Goal: Task Accomplishment & Management: Complete application form

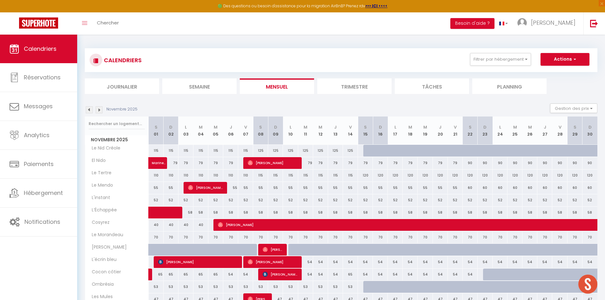
click at [90, 110] on img at bounding box center [89, 109] width 7 height 7
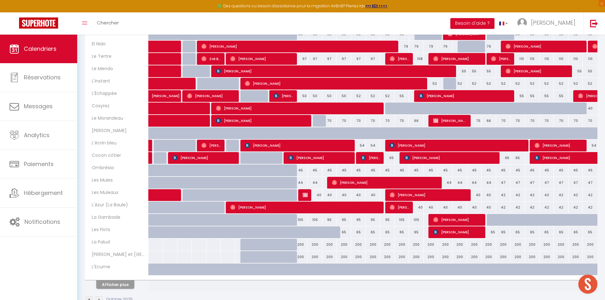
scroll to position [117, 0]
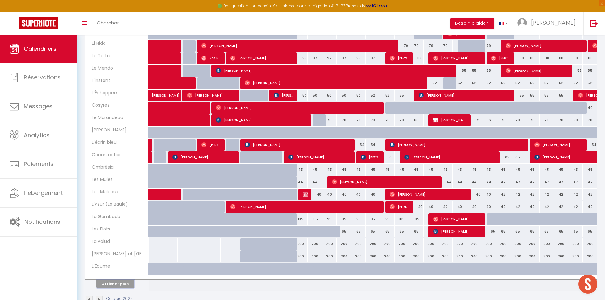
click at [121, 284] on button "Afficher plus" at bounding box center [115, 284] width 38 height 9
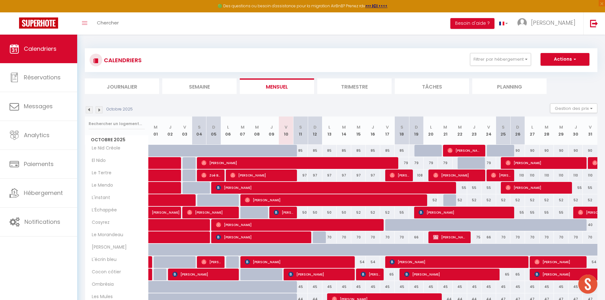
scroll to position [230, 0]
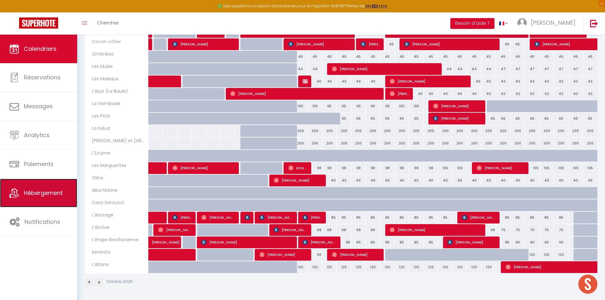
click at [39, 195] on span "Hébergement" at bounding box center [43, 193] width 39 height 8
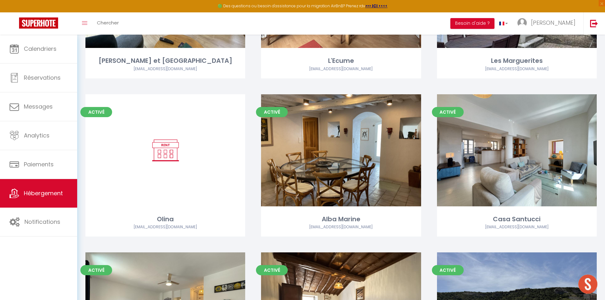
scroll to position [1095, 0]
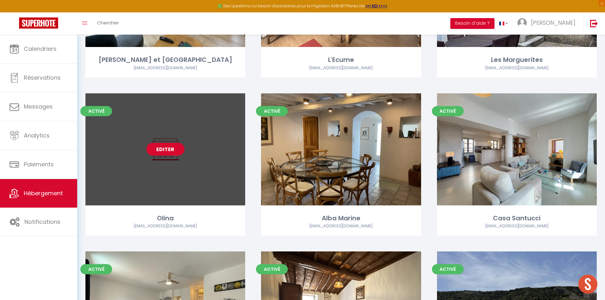
click at [172, 152] on link "Editer" at bounding box center [165, 149] width 38 height 13
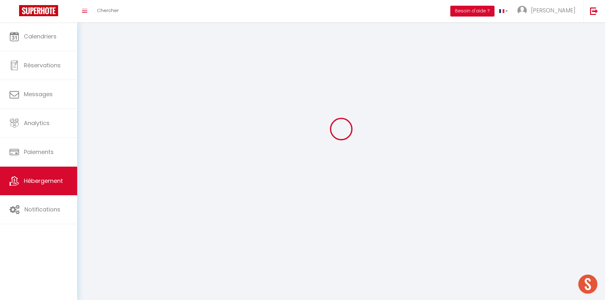
select select
select select "28"
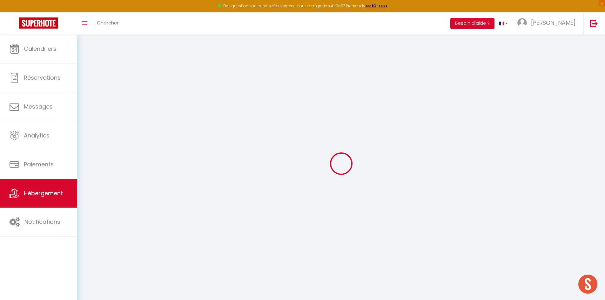
select select
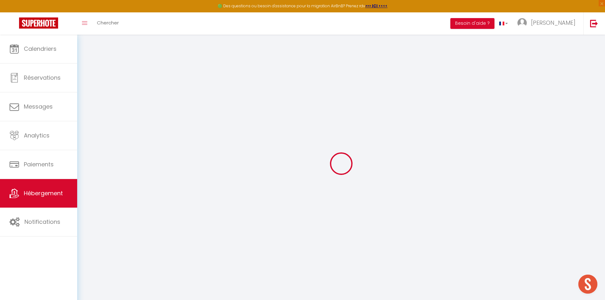
select select
checkbox input "false"
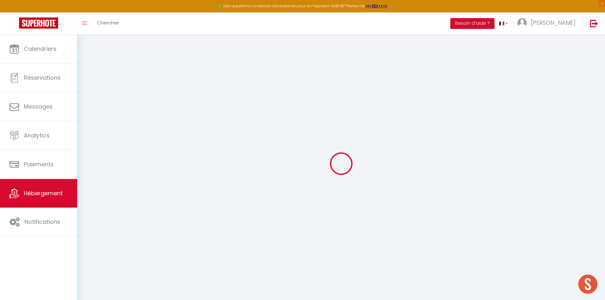
select select
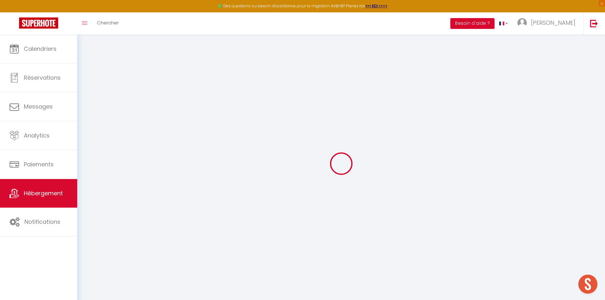
select select
checkbox input "false"
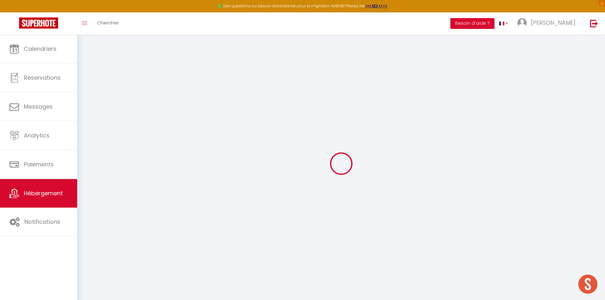
checkbox input "false"
select select
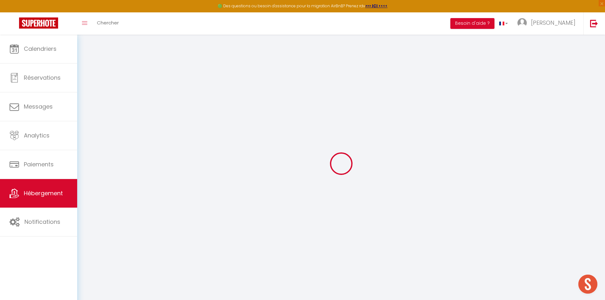
select select
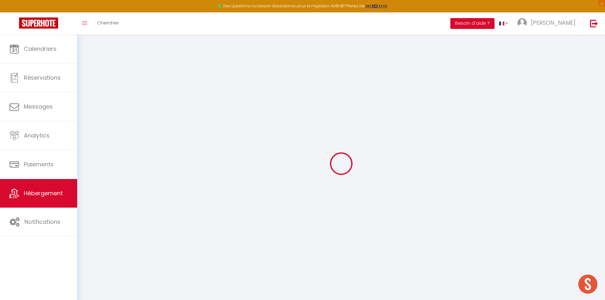
checkbox input "false"
select select
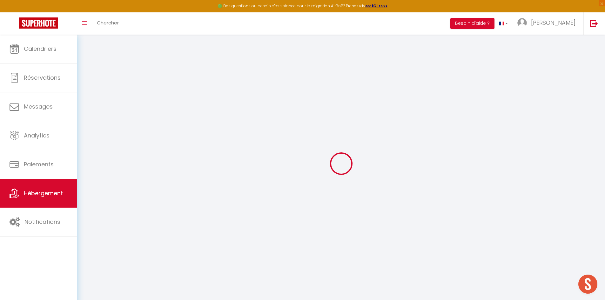
select select
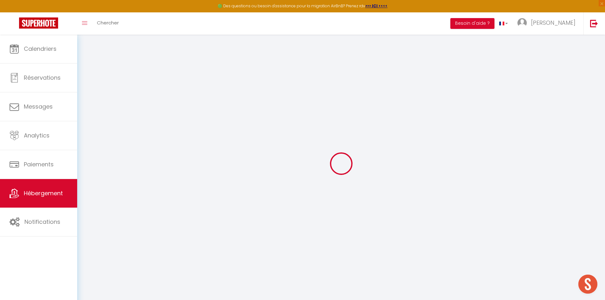
select select
checkbox input "false"
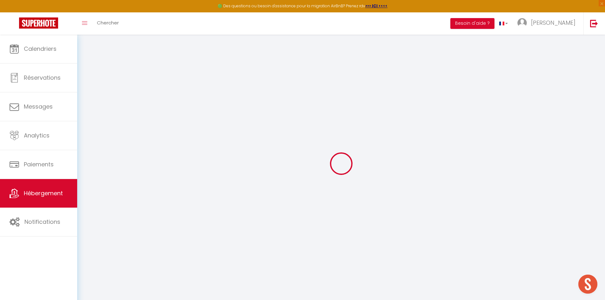
checkbox input "false"
select select
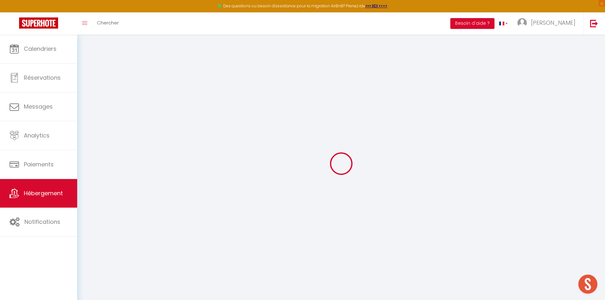
select select
checkbox input "false"
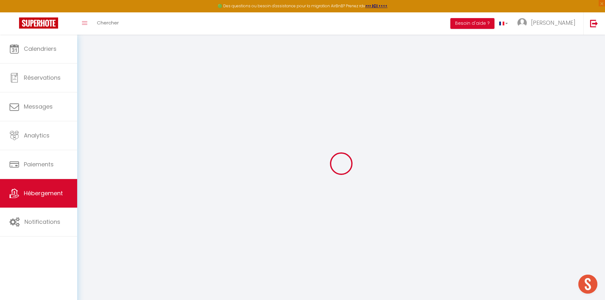
checkbox input "false"
select select
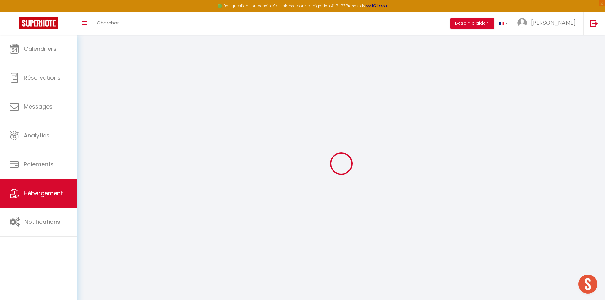
type input "Olina"
type input "Blandine"
type input "Meliand"
type input "8 avenue Nina d'Asty"
type input "85180"
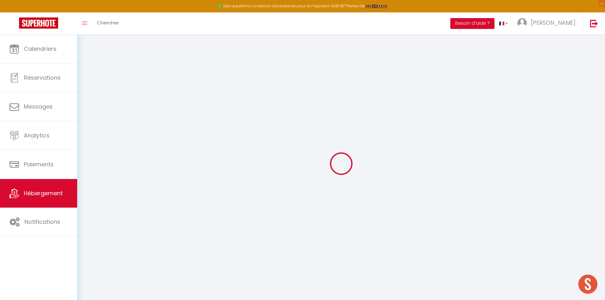
type input "Les Sables d'Olonne"
type input "20"
select select
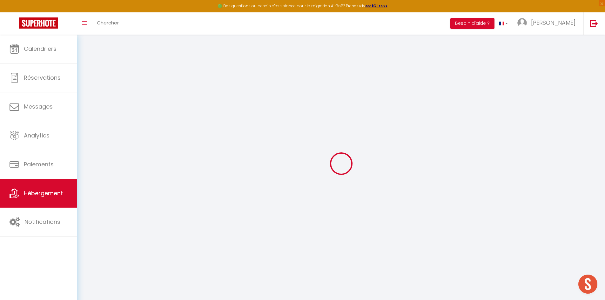
select select
type input "8 avenue Nina d'Asty"
type input "85180"
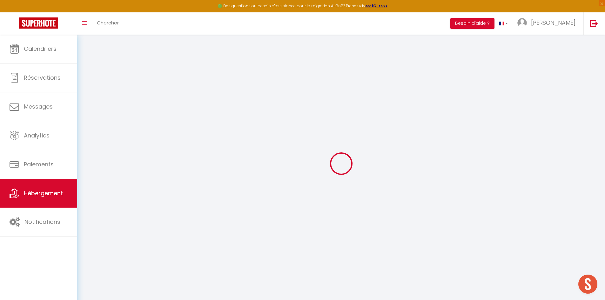
type input "Les Sables d'Olonne"
type input "alex.trofymenko@conciergerie-pro.com"
select select
checkbox input "false"
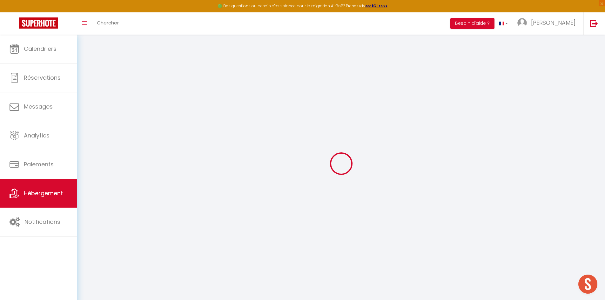
checkbox input "false"
type input "20"
type input "0"
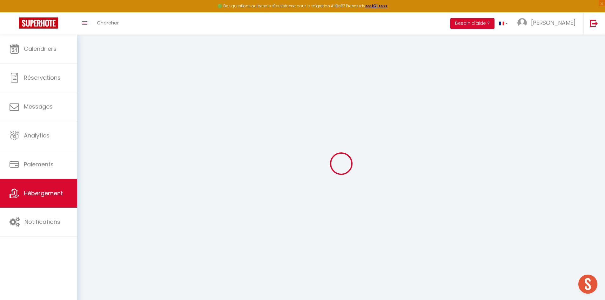
type input "0"
select select "+ 15 %"
select select "+ 19 %"
select select "6208-1500752977648406777"
select select
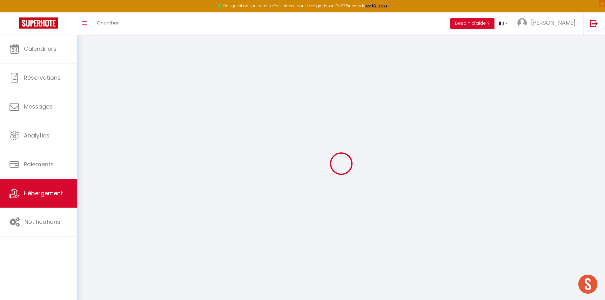
checkbox input "false"
select select "EUR"
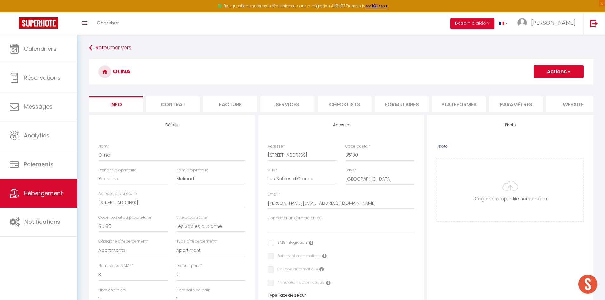
click at [455, 99] on li "Plateformes" at bounding box center [459, 104] width 54 height 16
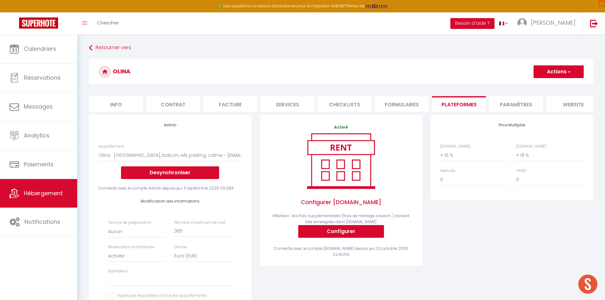
select select
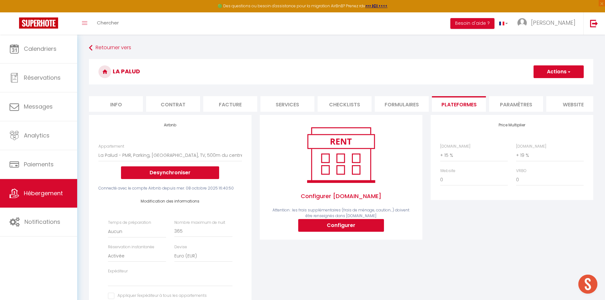
select select "6208-1527491936025410839"
select select "EUR"
select select
select select "+ 15 %"
select select "+ 19 %"
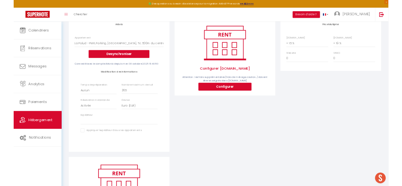
scroll to position [85, 0]
